Goal: Task Accomplishment & Management: Use online tool/utility

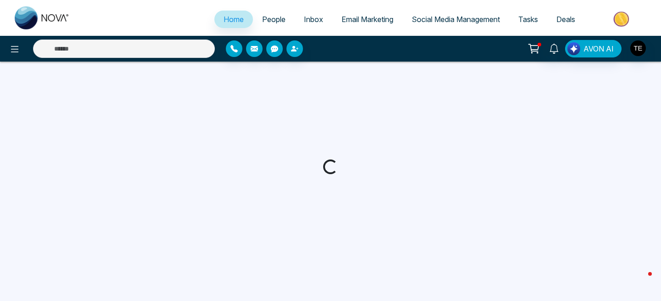
select select "*"
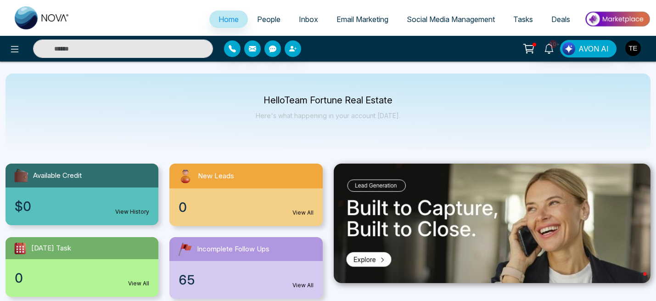
click at [367, 21] on span "Email Marketing" at bounding box center [362, 19] width 52 height 9
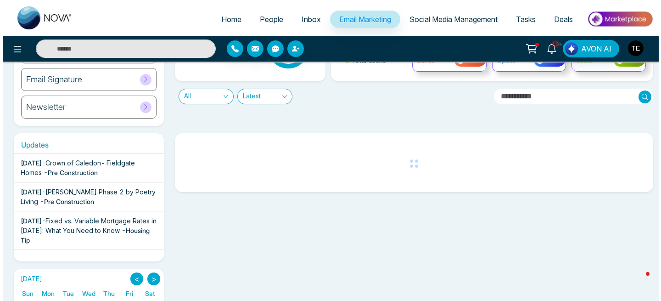
scroll to position [89, 0]
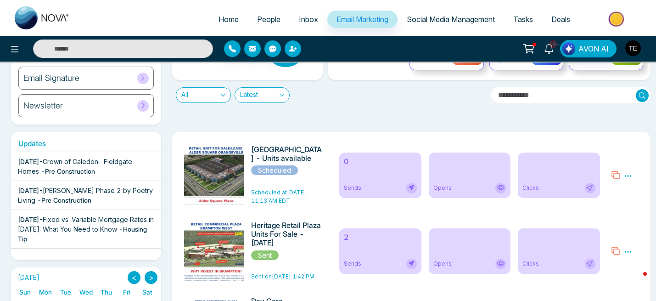
click at [631, 176] on icon at bounding box center [628, 176] width 8 height 8
click at [605, 204] on span "Preview" at bounding box center [600, 202] width 25 height 8
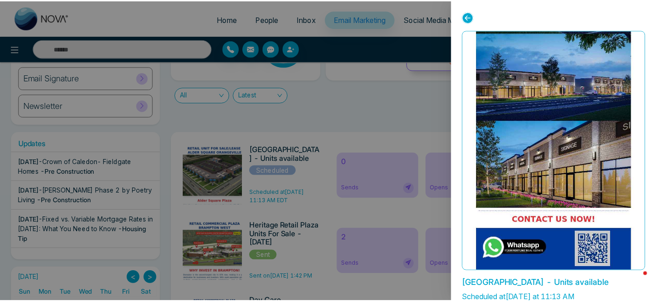
scroll to position [36, 0]
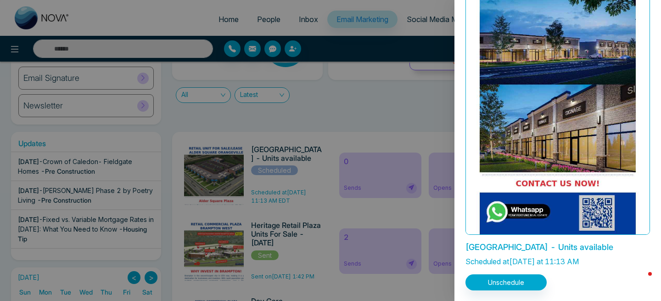
click at [401, 119] on div at bounding box center [330, 150] width 661 height 301
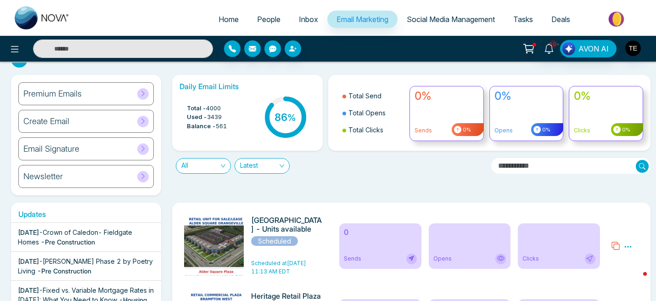
scroll to position [0, 0]
